Goal: Navigation & Orientation: Go to known website

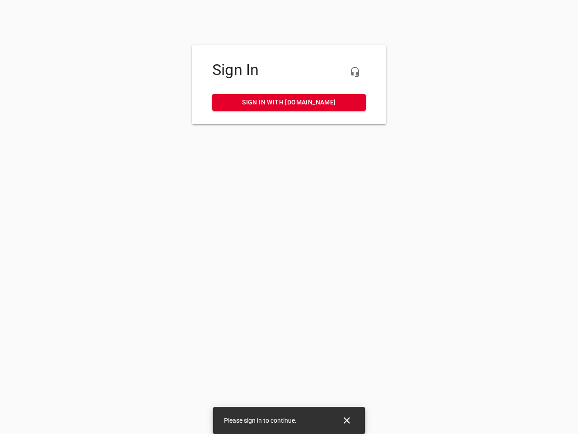
click at [355, 72] on icon "button" at bounding box center [355, 71] width 11 height 11
click at [347, 420] on icon "Close" at bounding box center [347, 420] width 6 height 6
